Goal: Find specific page/section: Find specific page/section

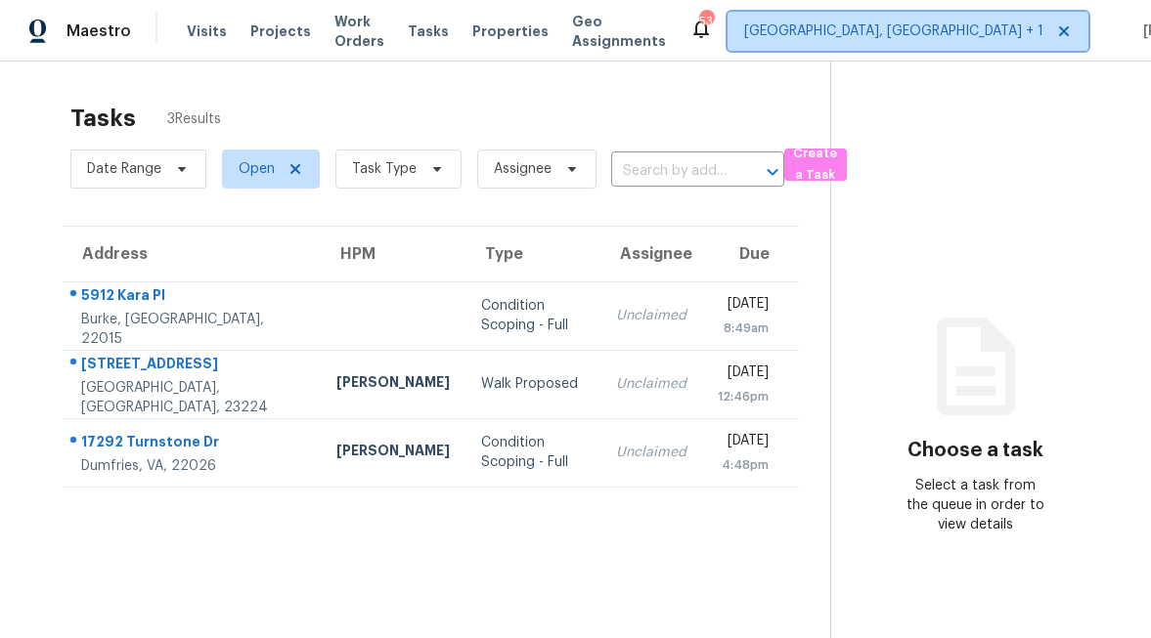
click at [830, 43] on span "Richmond, VA + 1" at bounding box center [907, 31] width 361 height 39
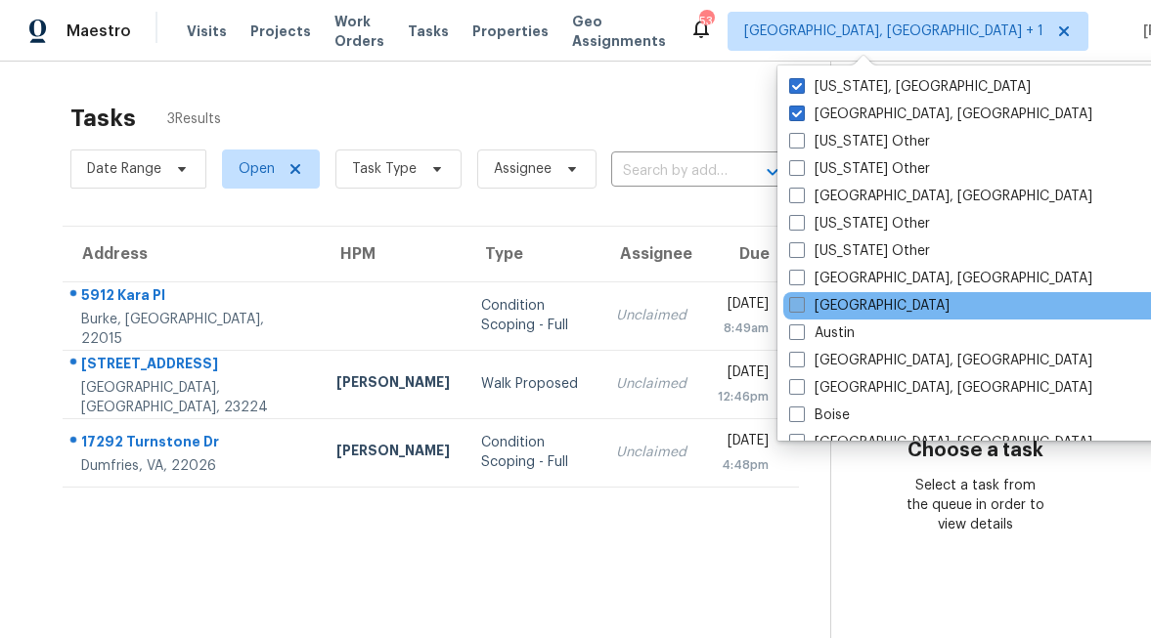
click at [824, 311] on label "Atlanta" at bounding box center [869, 306] width 160 height 20
click at [802, 309] on input "Atlanta" at bounding box center [795, 302] width 13 height 13
checkbox input "true"
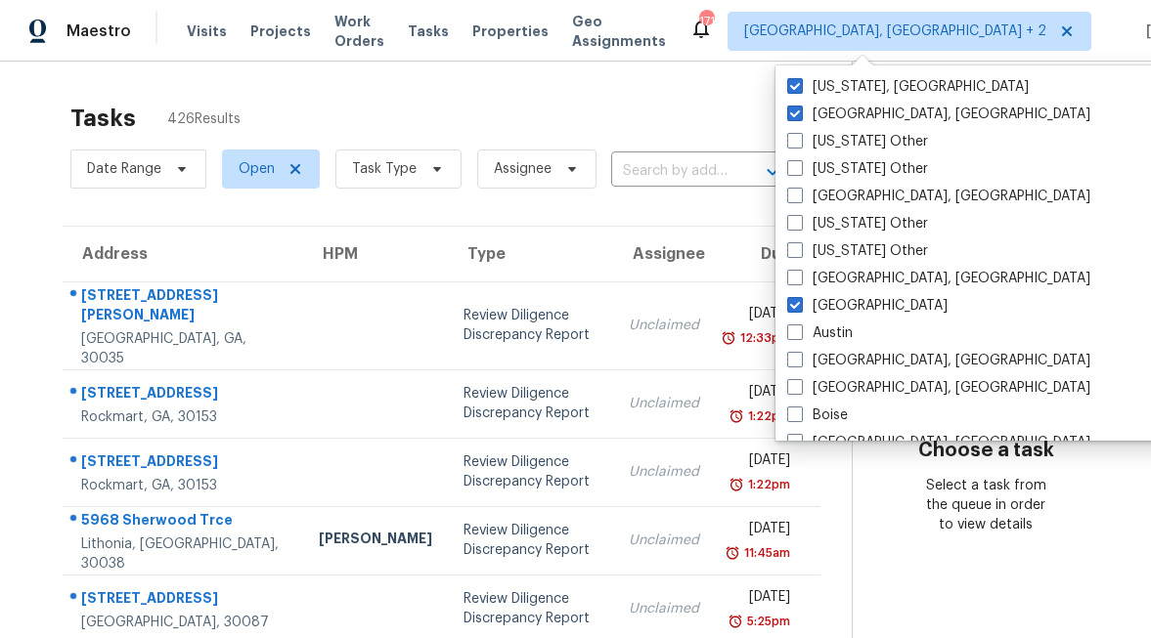
click at [197, 34] on span "Visits" at bounding box center [207, 32] width 40 height 20
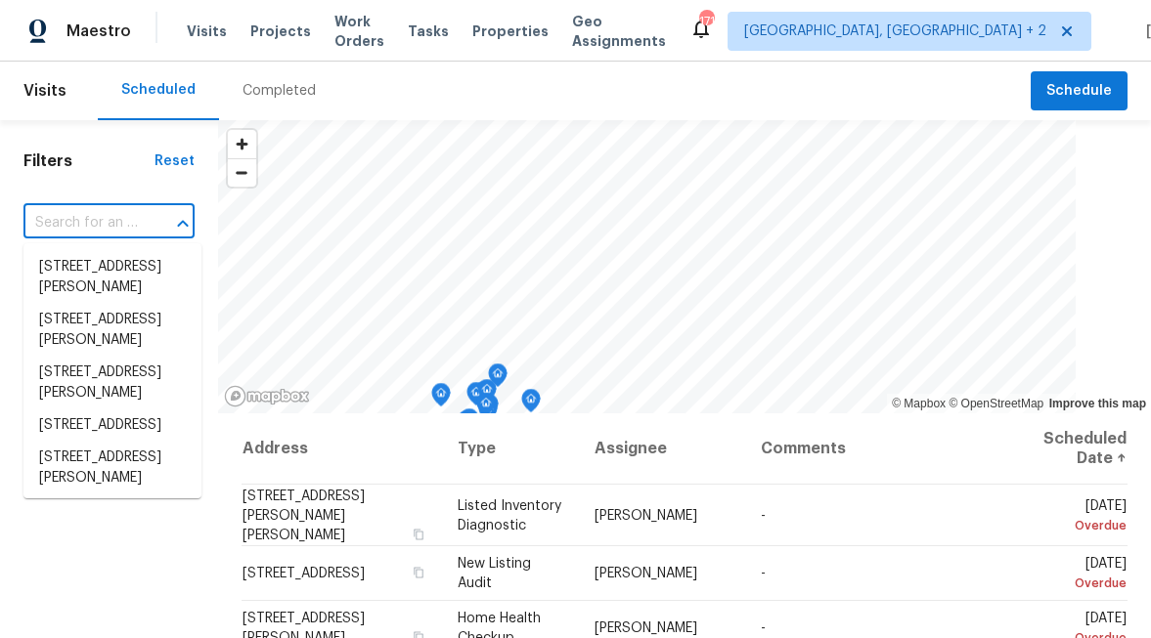
click at [120, 214] on input "text" at bounding box center [81, 223] width 116 height 30
paste input "11915 Carriage Park Ln, Duluth, GA 30097 4ARW5NS1647V8 11915 Carriage Park Ln, …"
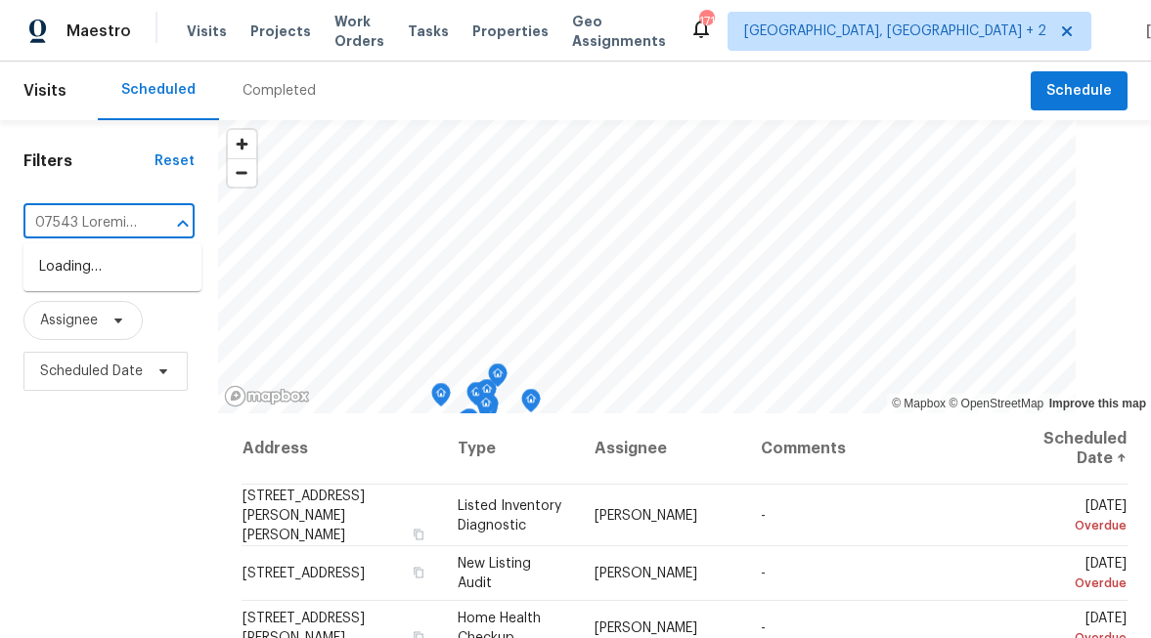
scroll to position [0, 54222]
type input "11915 Carriage Park Ln, Duluth, GA 30097 4ARW5NS1647V8 11915 Carriage Park Ln, …"
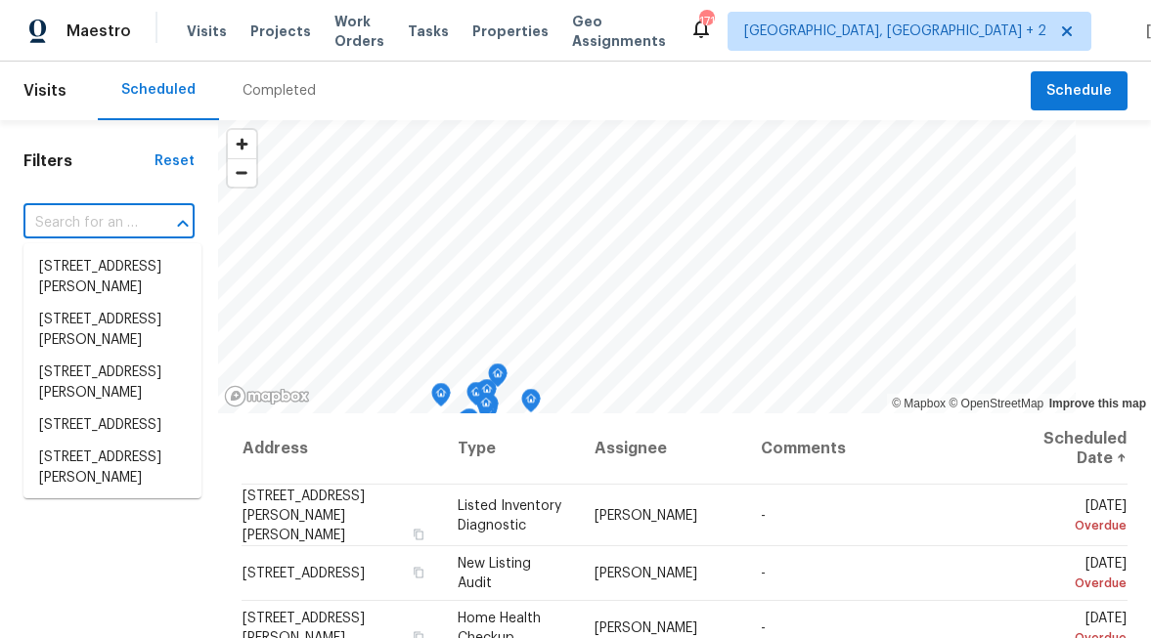
scroll to position [0, 0]
click at [97, 232] on input "text" at bounding box center [81, 223] width 116 height 30
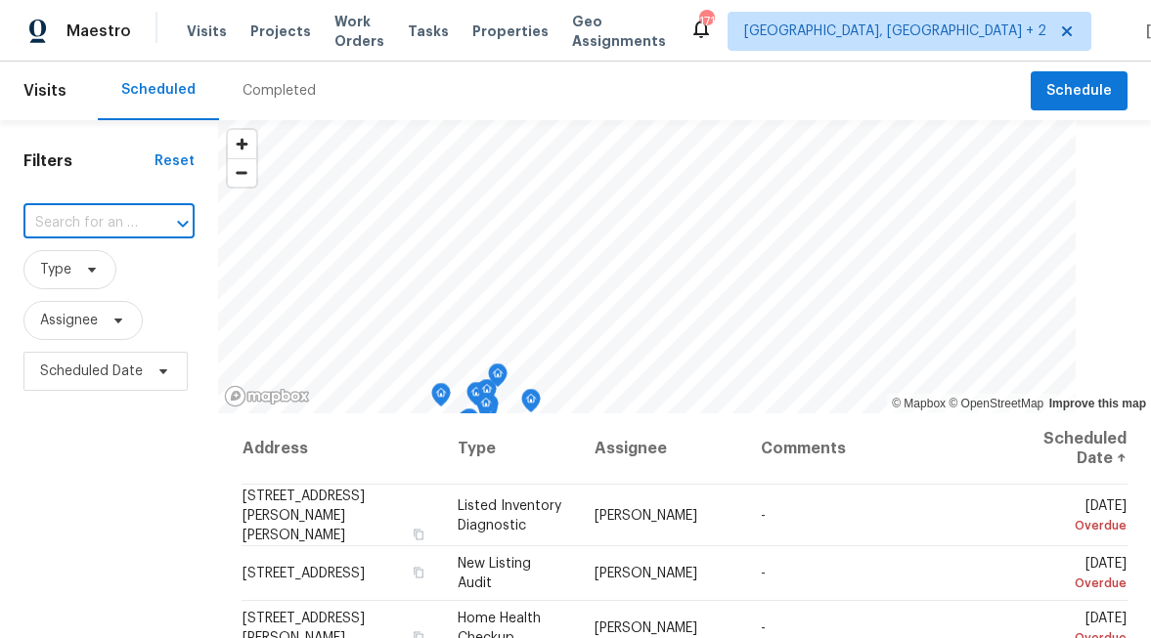
paste input "11915 Carriage Park Ln, Duluth, GA 30097"
type input "11915 Carriage Park Ln, Duluth, GA 30097"
click at [77, 283] on li "11915 Carriage Park Ln, Duluth, GA 30097" at bounding box center [112, 267] width 178 height 32
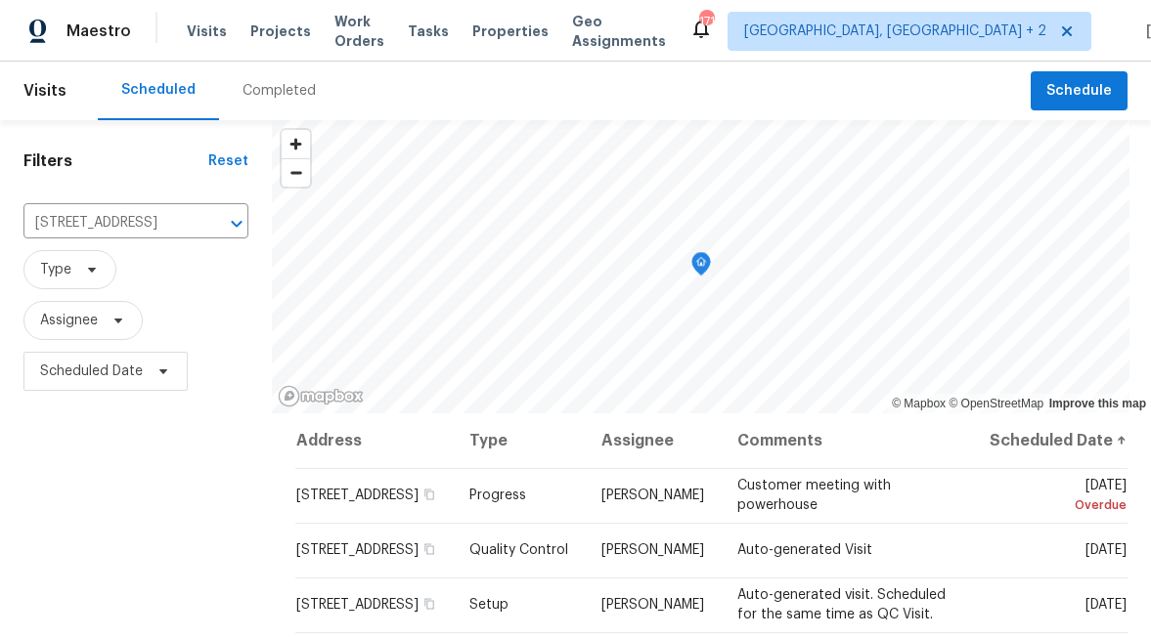
click at [280, 95] on div "Completed" at bounding box center [278, 91] width 73 height 20
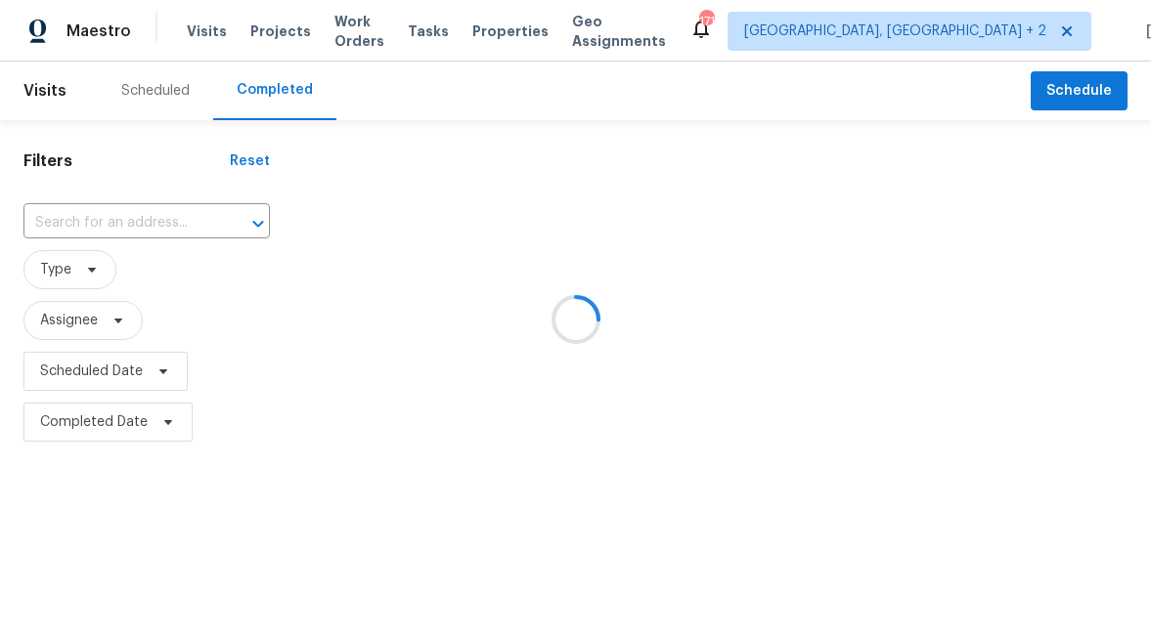
click at [142, 220] on div at bounding box center [575, 319] width 1151 height 638
click at [121, 222] on input "text" at bounding box center [119, 223] width 192 height 30
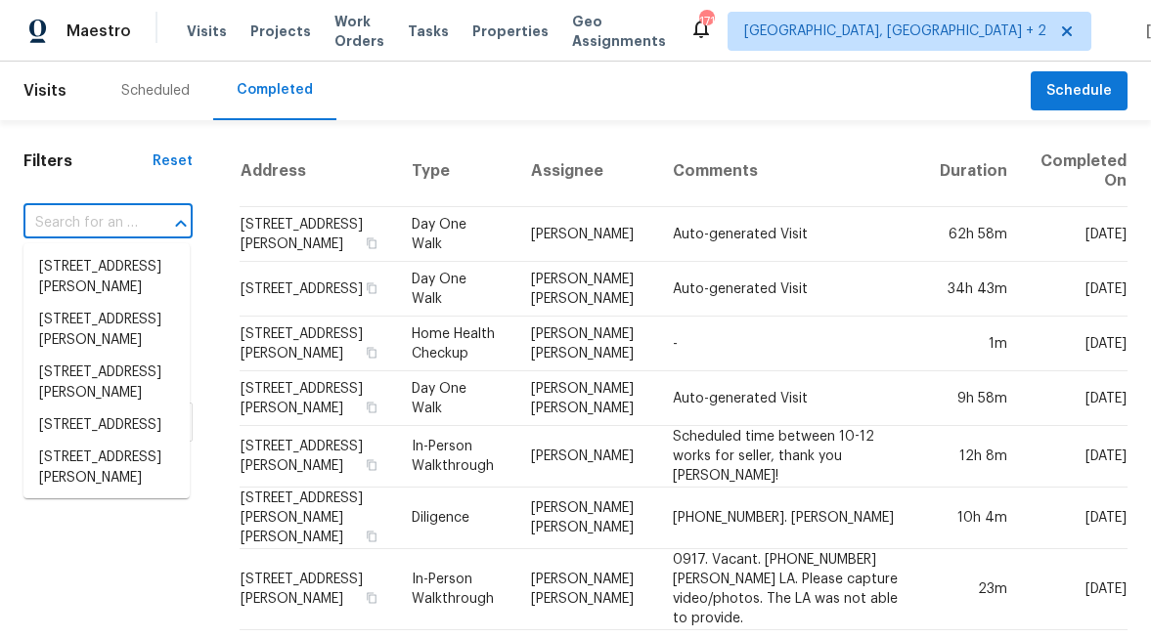
paste input "11915 Carriage Park Ln, Duluth, GA 30097"
type input "11915 Carriage Park Ln, Duluth, GA 30097"
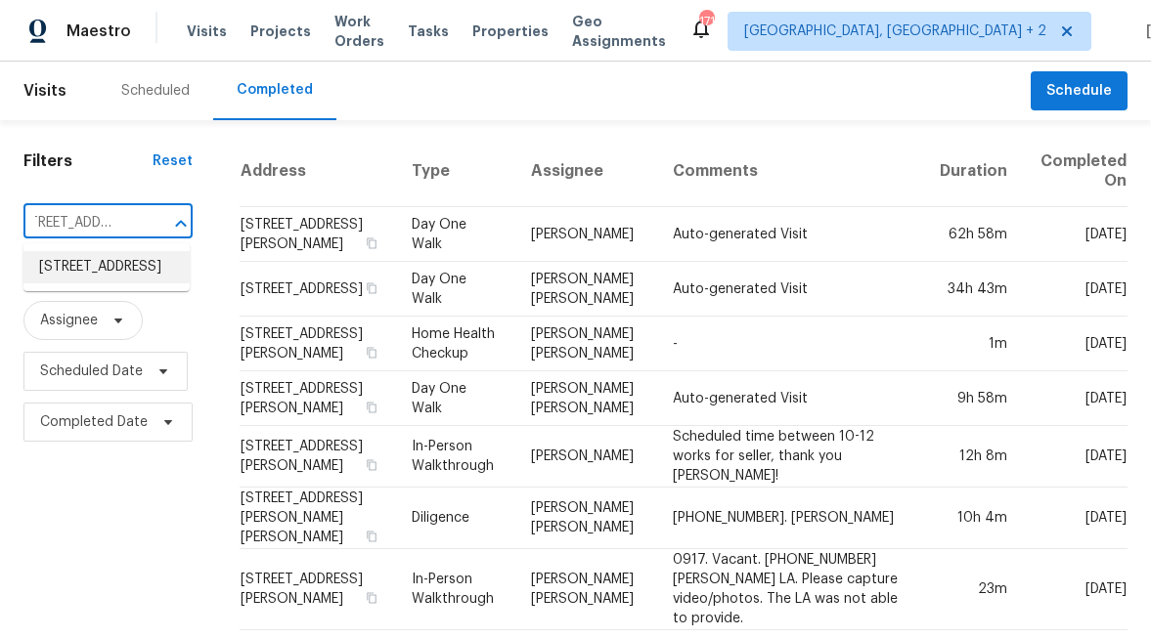
click at [85, 283] on li "11915 Carriage Park Ln, Duluth, GA 30097" at bounding box center [106, 267] width 166 height 32
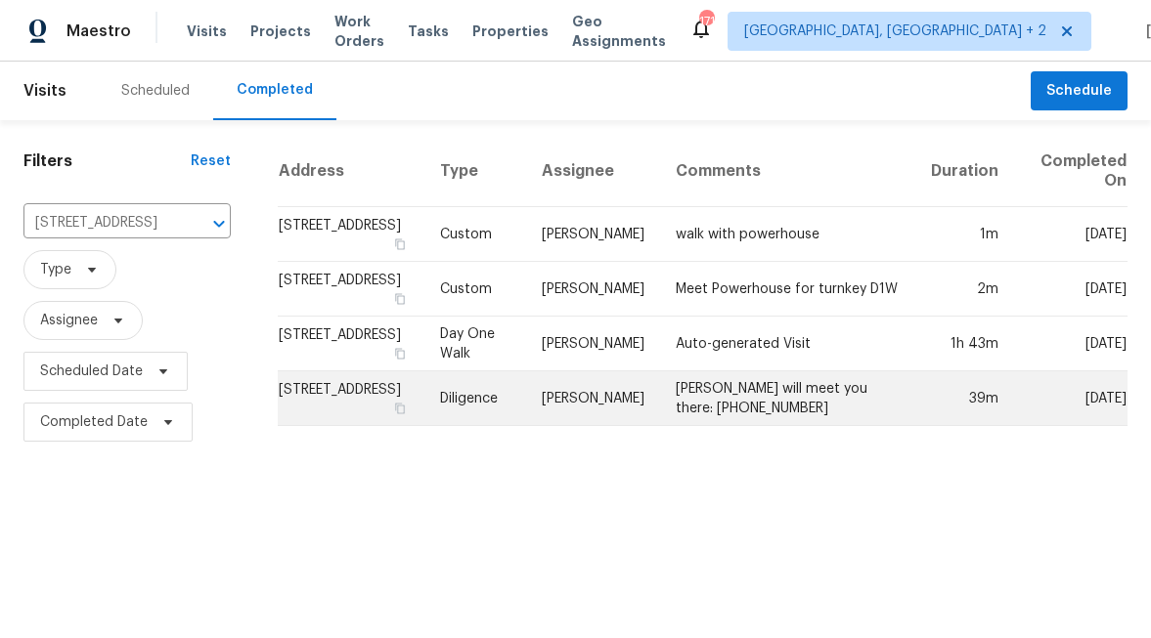
click at [342, 398] on td "11915 Carriage Park Ln, Duluth, GA 30097" at bounding box center [351, 398] width 147 height 55
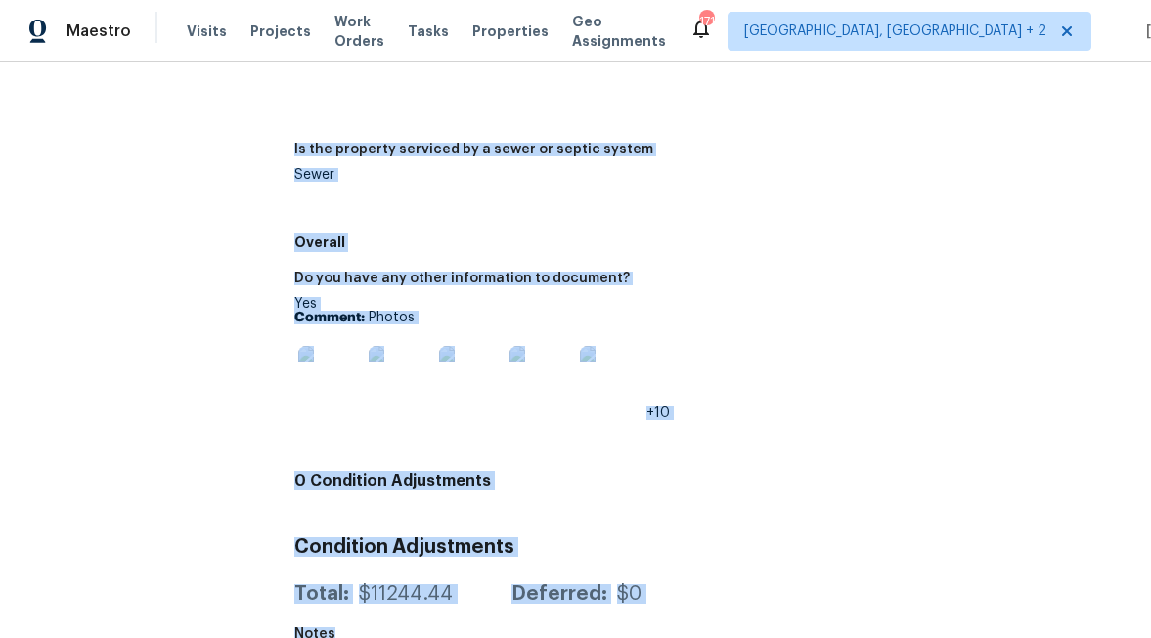
scroll to position [3077, 0]
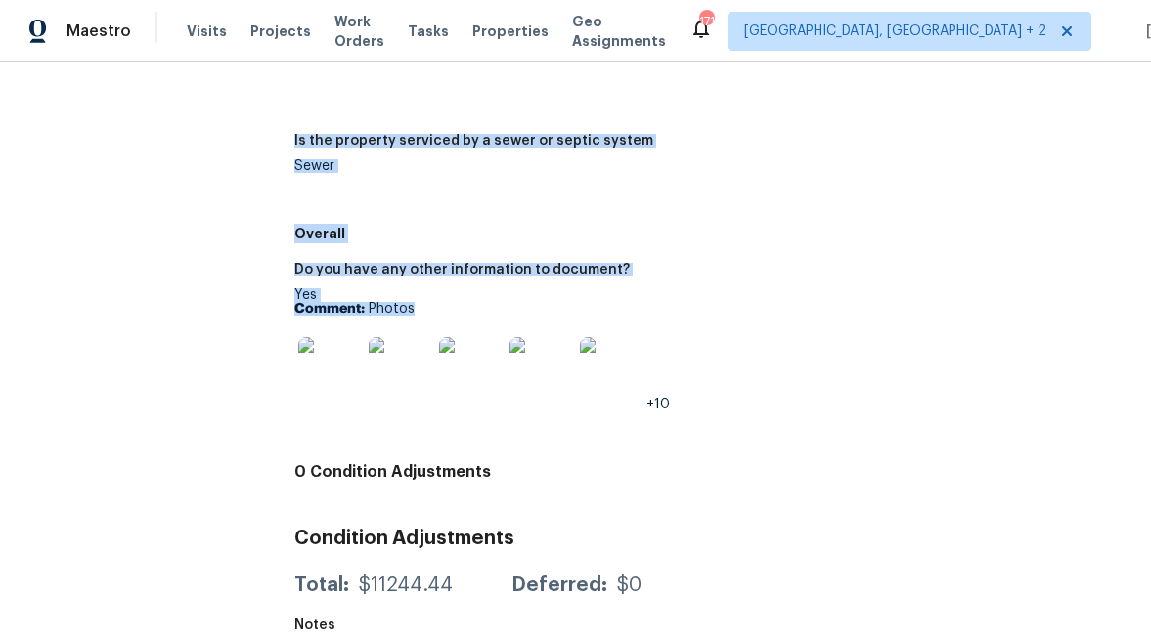
drag, startPoint x: 294, startPoint y: 318, endPoint x: 729, endPoint y: 290, distance: 435.9
copy div "Landscaping Do you agree with the agent’s rating of the landscaping, yard, pati…"
click at [808, 251] on div "Do you have any other information to document? Yes Comment: Photos +10" at bounding box center [710, 352] width 833 height 203
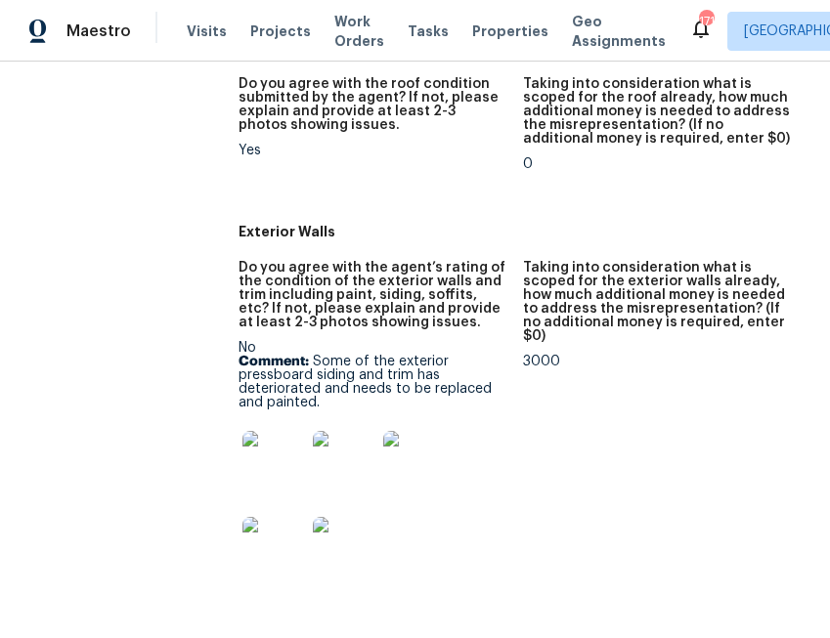
scroll to position [860, 0]
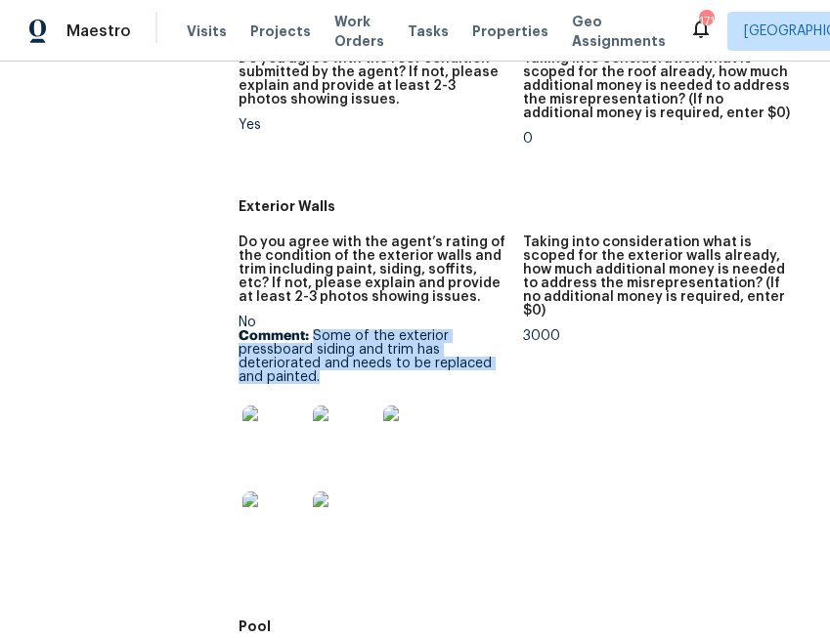
drag, startPoint x: 307, startPoint y: 323, endPoint x: 310, endPoint y: 367, distance: 44.1
click at [310, 367] on p "Comment: Some of the exterior pressboard siding and trim has deteriorated and n…" at bounding box center [373, 356] width 269 height 55
copy p "Some of the exterior pressboard siding and trim has deteriorated and needs to b…"
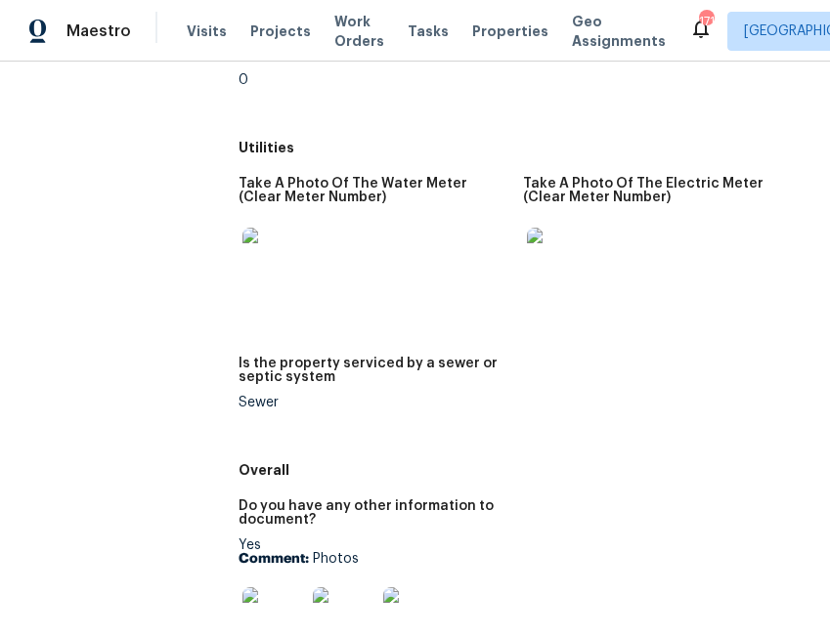
scroll to position [3284, 0]
